Goal: Task Accomplishment & Management: Use online tool/utility

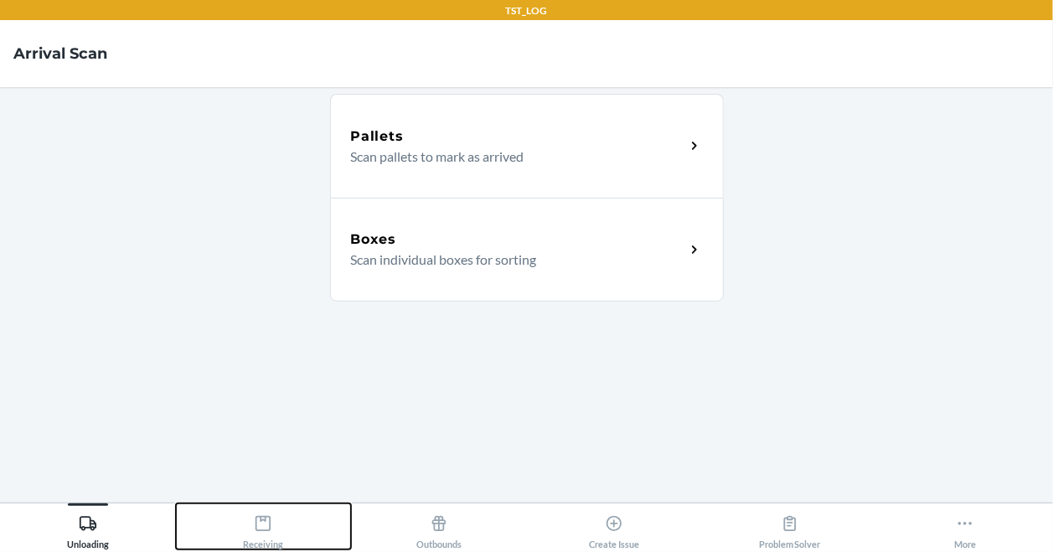
click at [294, 524] on button "Receiving" at bounding box center [264, 526] width 176 height 46
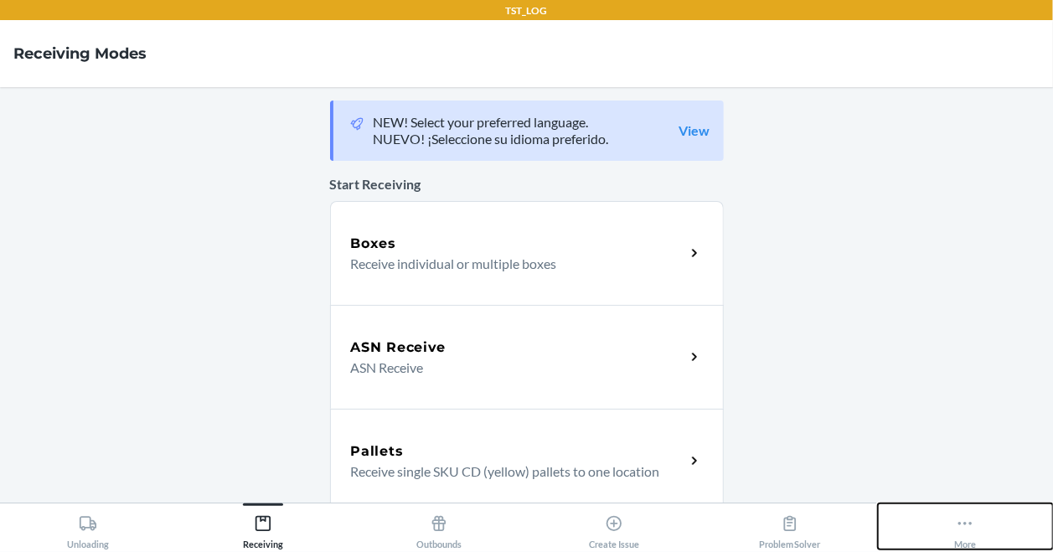
click at [983, 529] on button "More" at bounding box center [966, 526] width 176 height 46
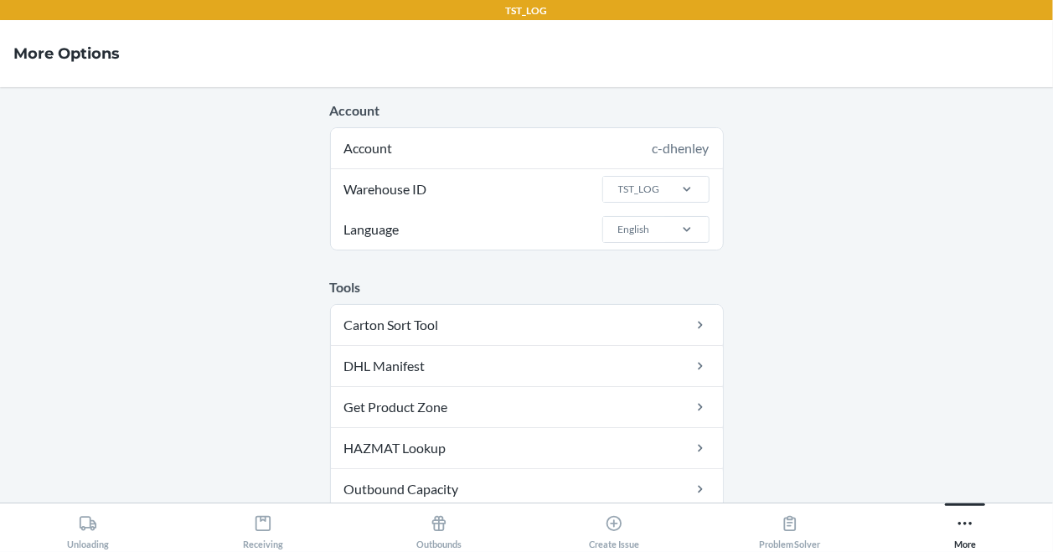
click at [452, 183] on label "Warehouse ID TST_LOG" at bounding box center [527, 189] width 392 height 40
click at [616, 183] on input "Warehouse ID TST_LOG" at bounding box center [617, 189] width 2 height 15
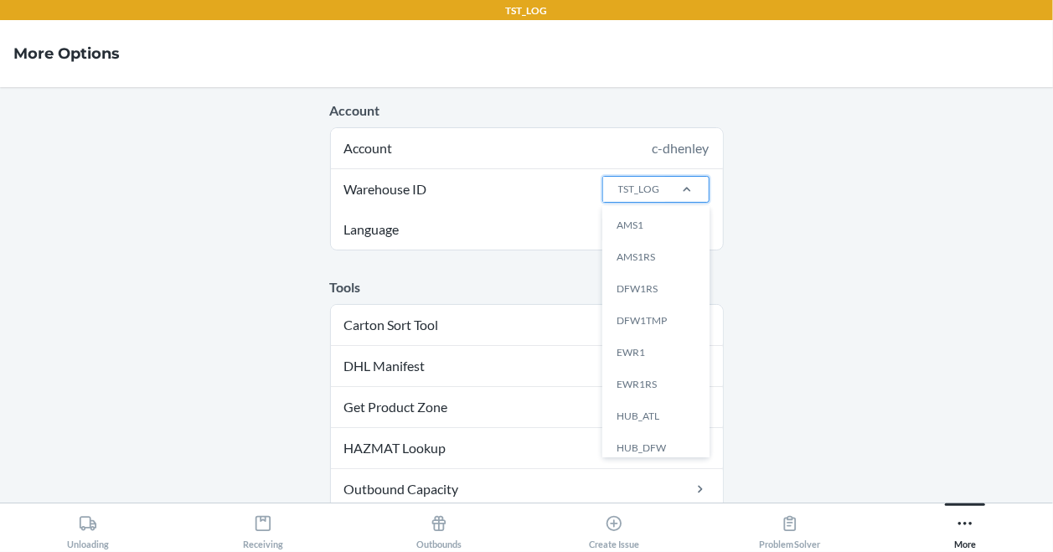
click at [603, 190] on div "TST_LOG" at bounding box center [634, 189] width 62 height 25
click at [616, 190] on input "Warehouse ID option AMS1 focused, 1 of 25. 25 results available. Use Up and Dow…" at bounding box center [617, 189] width 2 height 15
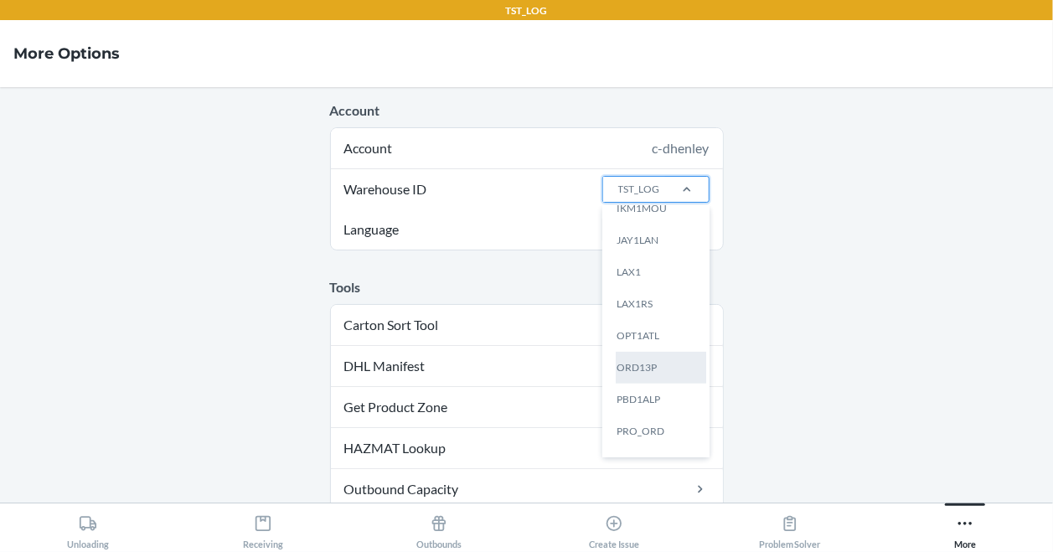
click at [652, 367] on div "ORD13P" at bounding box center [661, 368] width 90 height 32
click at [618, 197] on input "Warehouse ID option ORD13P focused, 16 of 25. 25 results available. Use Up and …" at bounding box center [617, 189] width 2 height 15
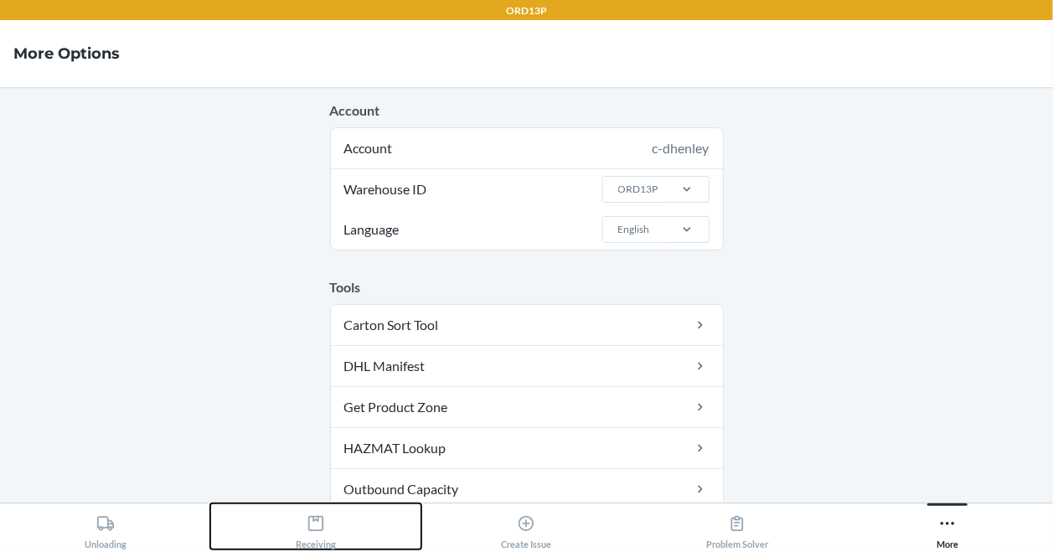
click at [328, 509] on div "Receiving" at bounding box center [316, 529] width 40 height 42
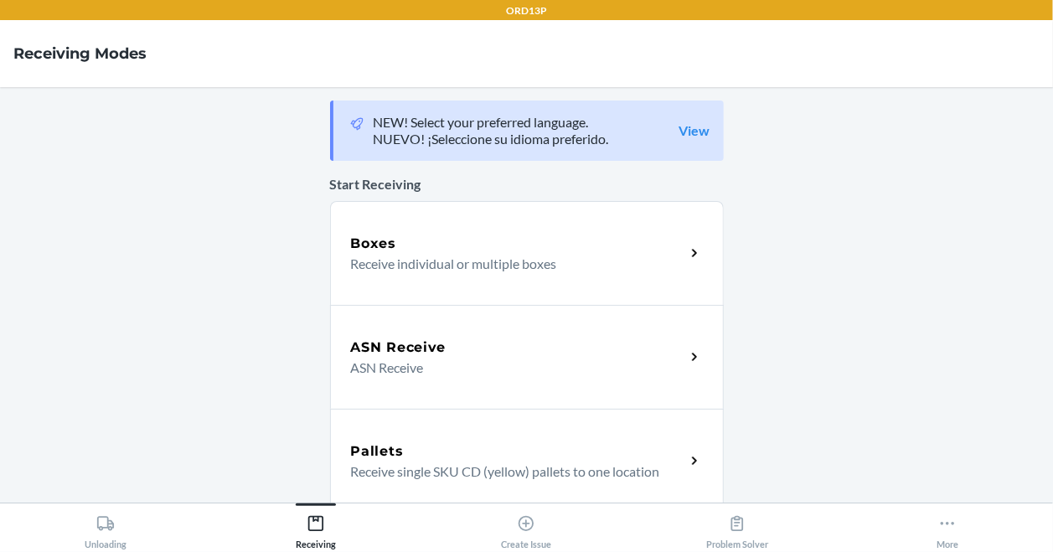
click at [393, 279] on div "Boxes Receive individual or multiple boxes" at bounding box center [527, 253] width 394 height 104
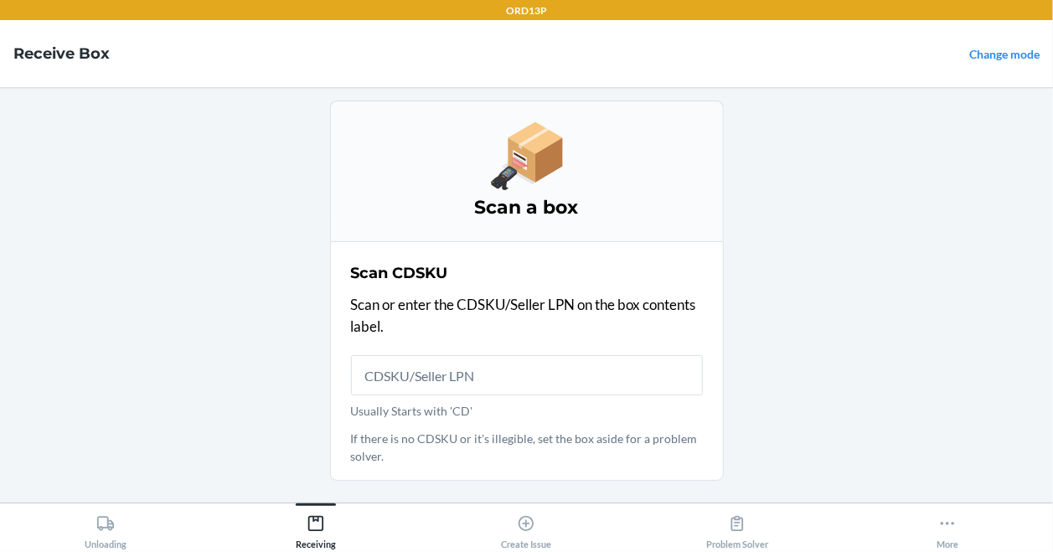
click at [457, 373] on input "Usually Starts with 'CD'" at bounding box center [527, 375] width 352 height 40
click at [463, 372] on input "Usually Starts with 'CD'" at bounding box center [527, 375] width 352 height 40
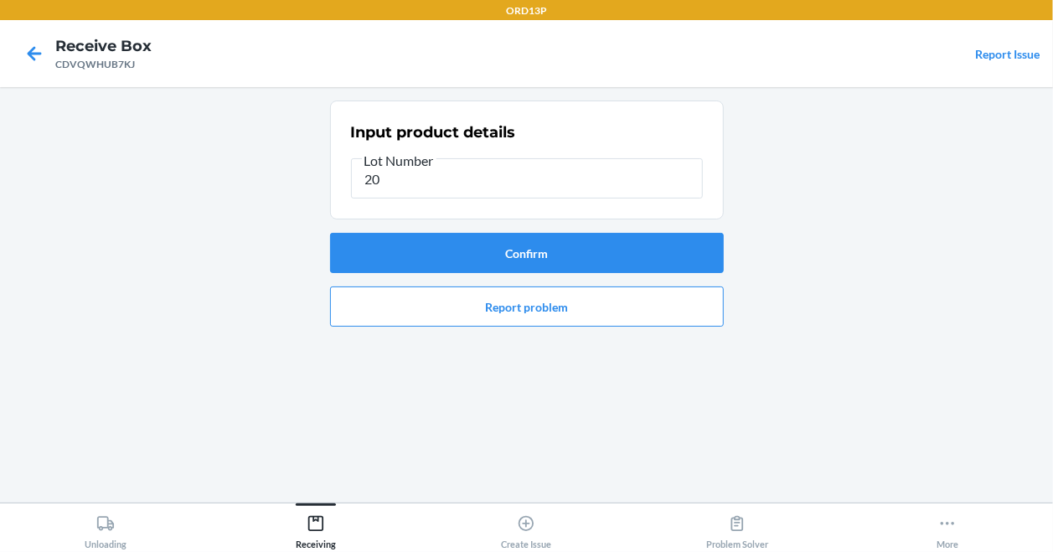
type input "2"
type input "2005383391"
click at [608, 243] on button "Confirm" at bounding box center [527, 253] width 394 height 40
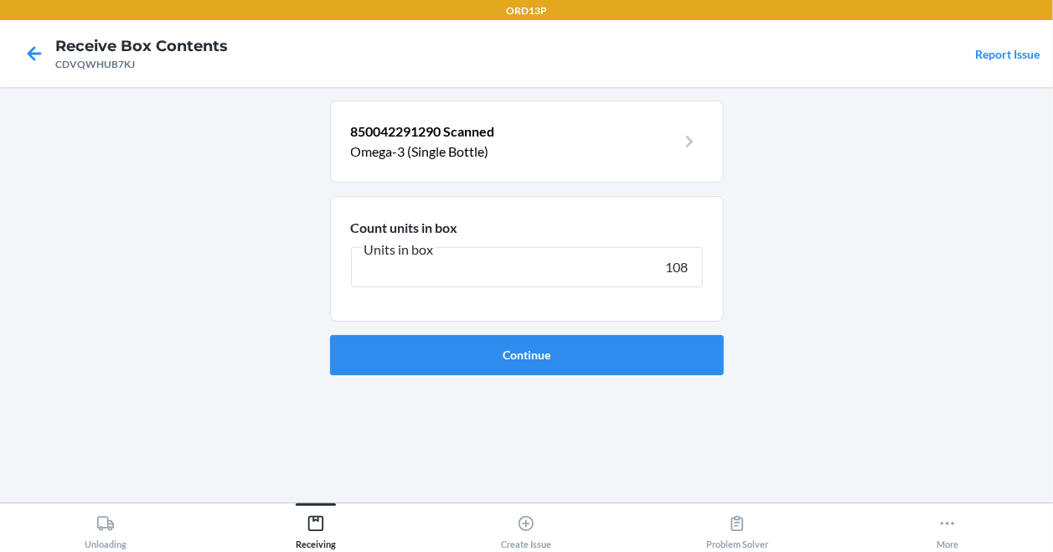
type input "108"
click at [330, 335] on button "Continue" at bounding box center [527, 355] width 394 height 40
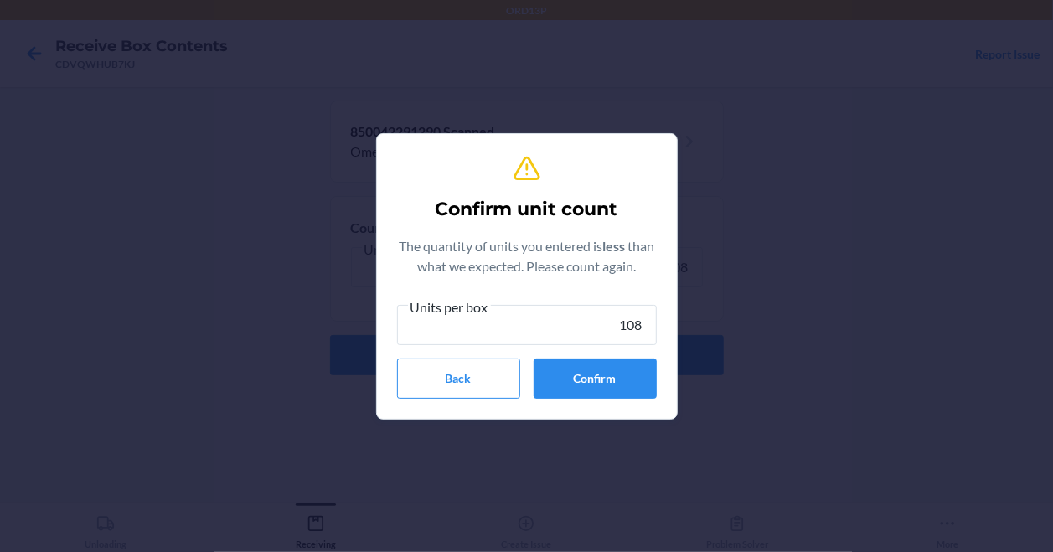
type input "108"
click at [570, 398] on div "Confirm unit count The quantity of units you entered is less than what we expec…" at bounding box center [527, 276] width 260 height 258
click at [574, 384] on button "Confirm" at bounding box center [595, 378] width 123 height 40
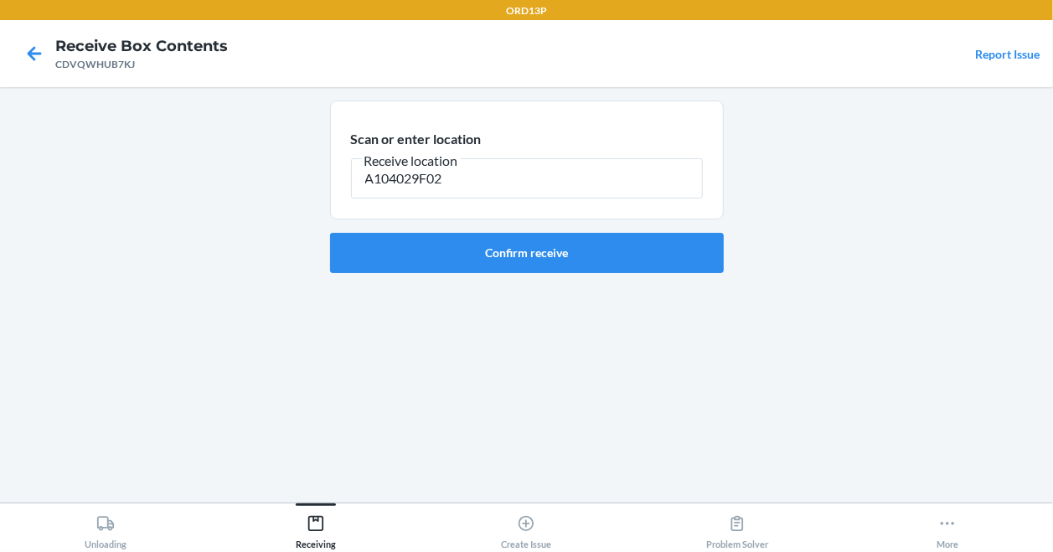
type input "A104029F02"
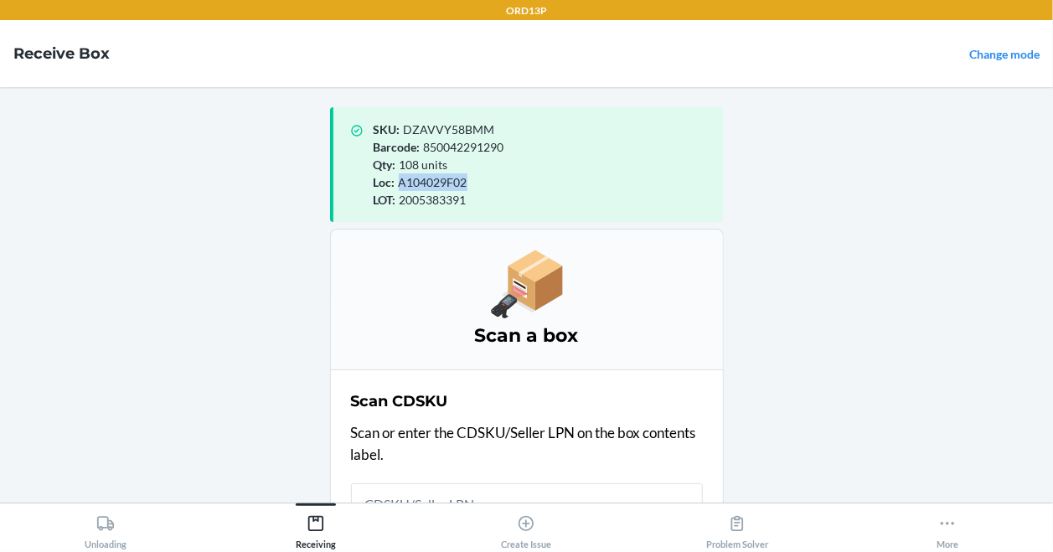
drag, startPoint x: 394, startPoint y: 183, endPoint x: 470, endPoint y: 174, distance: 75.9
click at [470, 174] on div "Loc : A104029F02" at bounding box center [542, 182] width 337 height 18
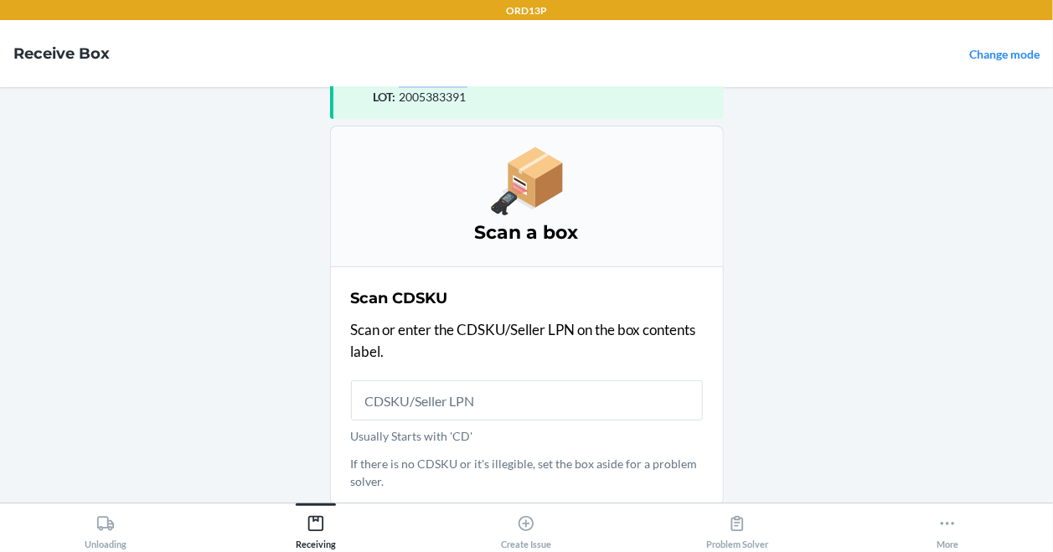
scroll to position [105, 0]
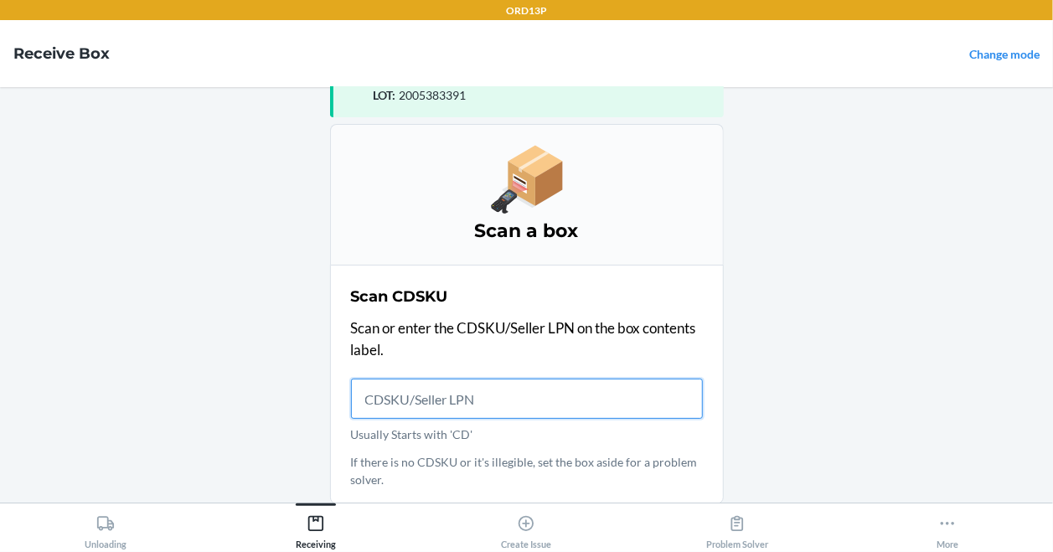
click at [514, 379] on input "Usually Starts with 'CD'" at bounding box center [527, 399] width 352 height 40
drag, startPoint x: 459, startPoint y: 398, endPoint x: 305, endPoint y: 389, distance: 154.3
click at [305, 389] on main "SKU : DZAVVY58BMM Barcode : 850042291290 Qty : 108 units Loc : A104029F02 LOT :…" at bounding box center [526, 294] width 1053 height 415
type input "A104039B02"
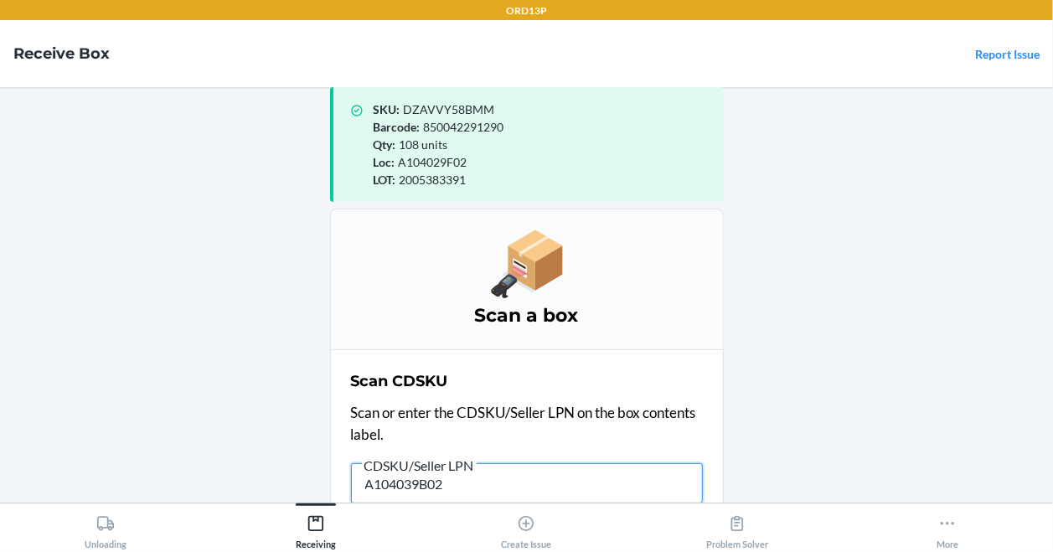
scroll to position [0, 0]
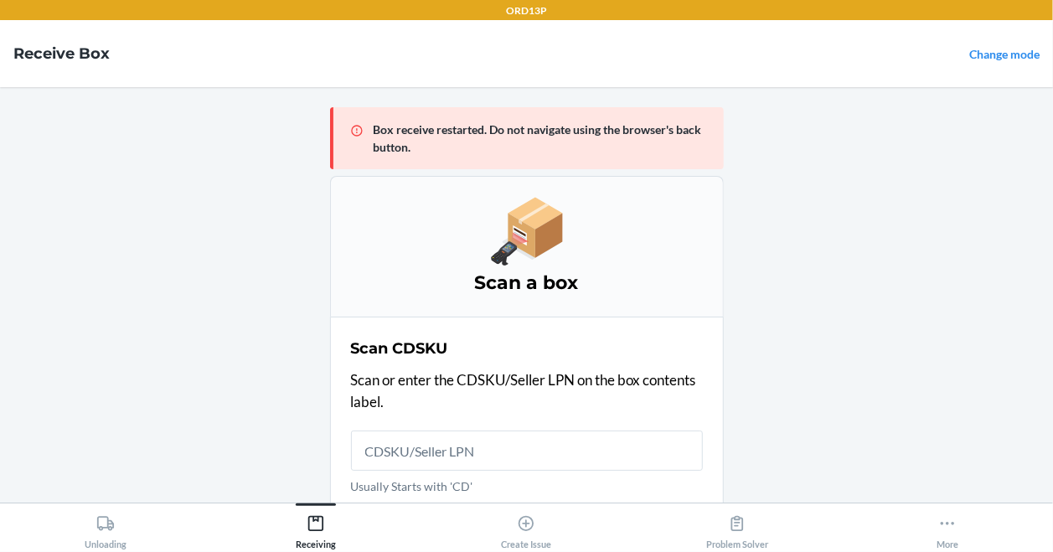
click at [60, 64] on nav "Receive Box Change mode" at bounding box center [526, 53] width 1053 height 67
click at [531, 532] on icon at bounding box center [526, 523] width 18 height 18
click at [517, 534] on div "Create Issue" at bounding box center [526, 529] width 50 height 42
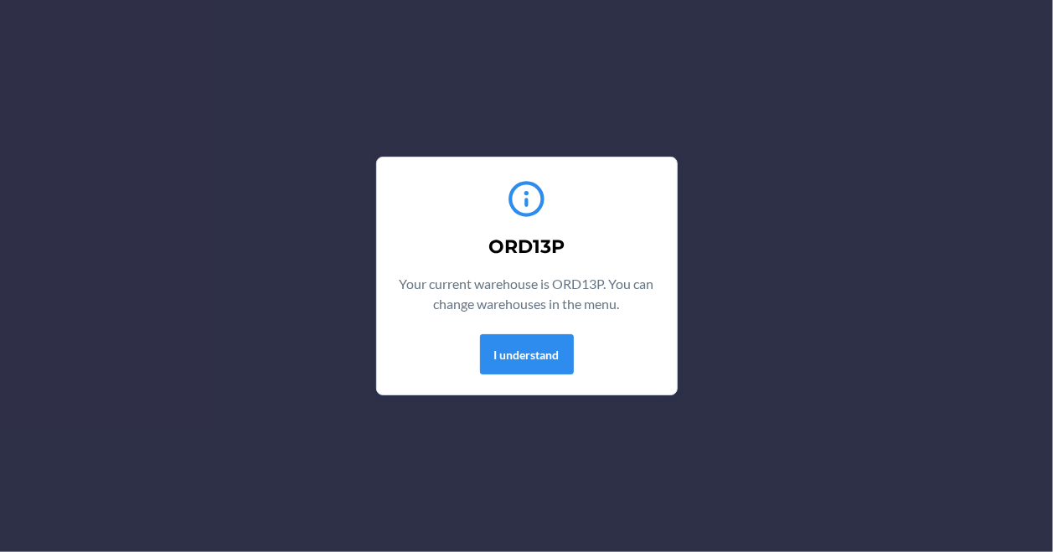
click at [514, 327] on div "ORD13P Your current warehouse is ORD13P. You can change warehouses in the menu.…" at bounding box center [527, 276] width 260 height 210
click at [527, 348] on button "I understand" at bounding box center [527, 354] width 94 height 40
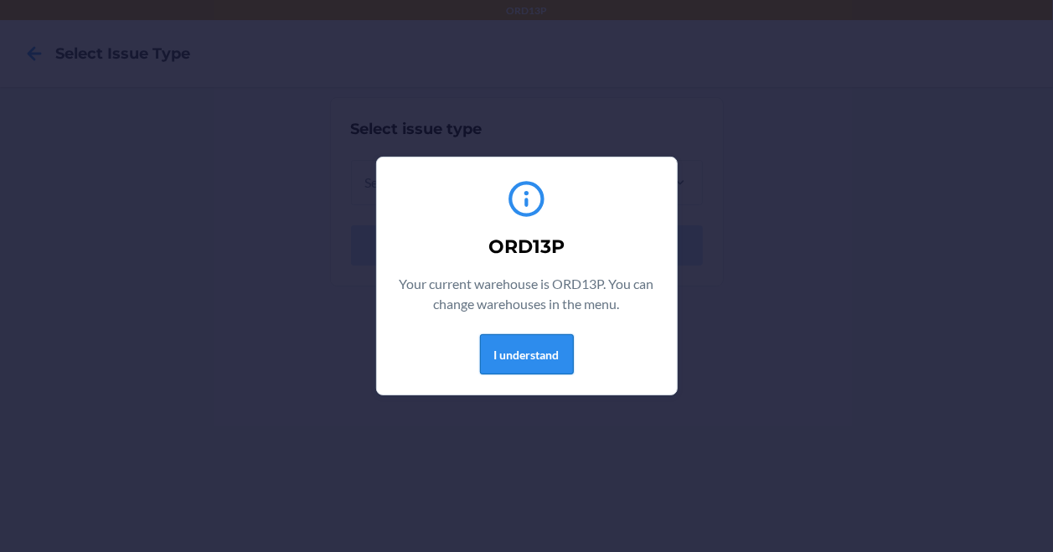
click at [543, 362] on button "I understand" at bounding box center [527, 354] width 94 height 40
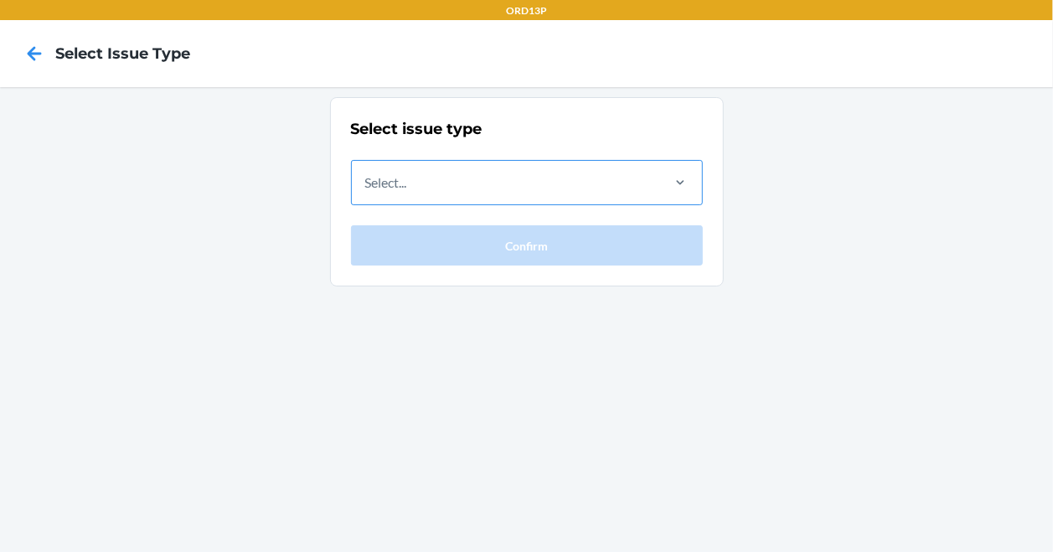
click at [493, 173] on div "Select..." at bounding box center [505, 183] width 307 height 44
click at [367, 173] on input "Select..." at bounding box center [366, 183] width 2 height 20
click at [198, 193] on div "Select issue type Select... Confirm" at bounding box center [526, 319] width 1053 height 465
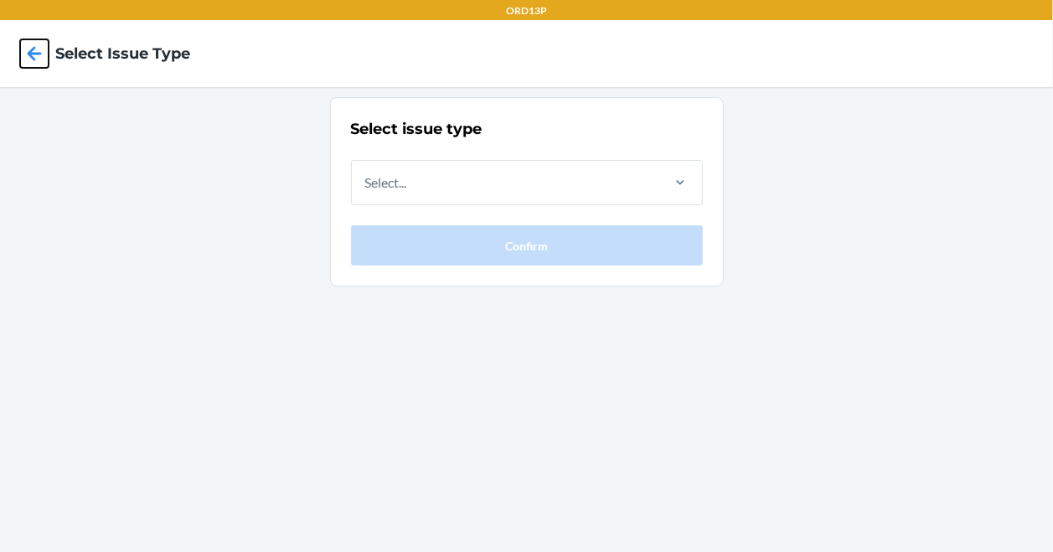
click at [40, 51] on icon at bounding box center [34, 53] width 28 height 28
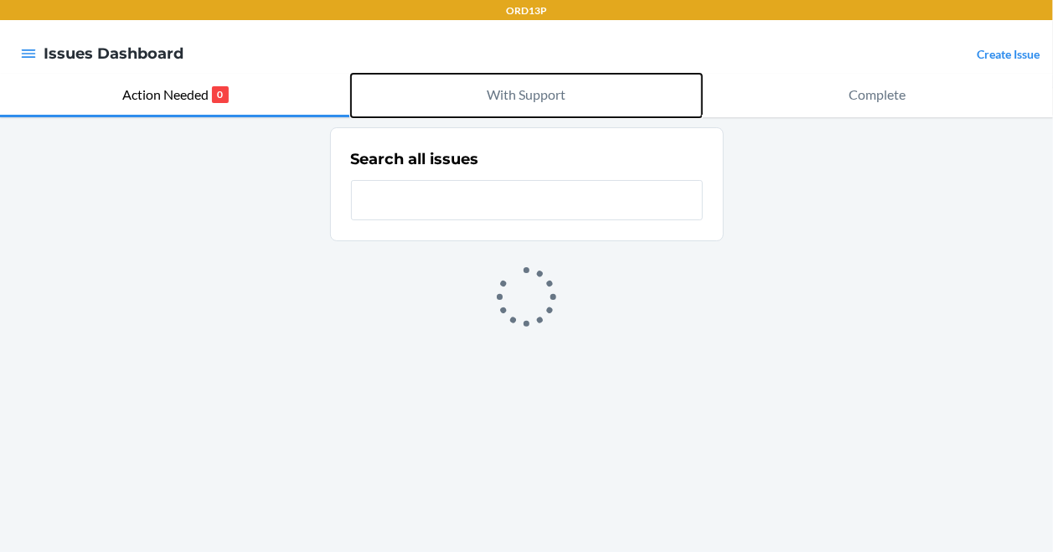
click at [468, 93] on button "With Support" at bounding box center [526, 96] width 351 height 44
